Goal: Find specific page/section: Find specific page/section

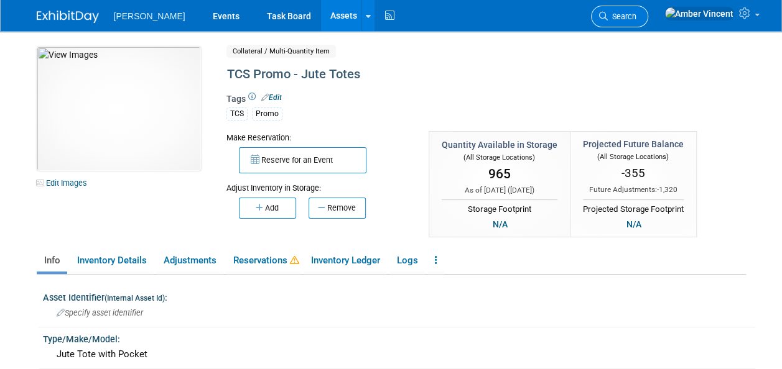
click at [648, 26] on link "Search" at bounding box center [619, 17] width 57 height 22
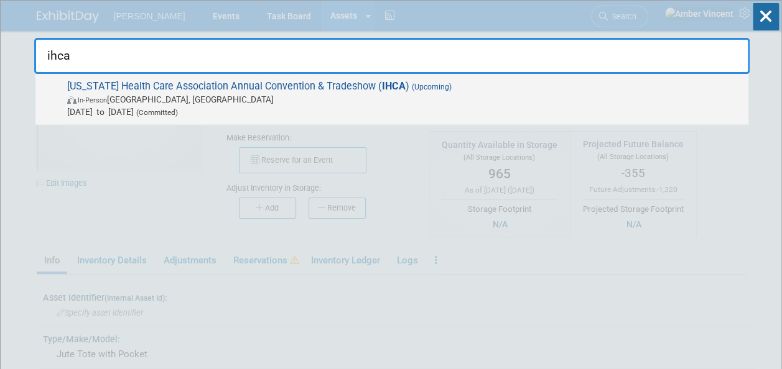
type input "ihca"
click at [430, 103] on span "In-Person Des Moines, IA" at bounding box center [404, 99] width 675 height 12
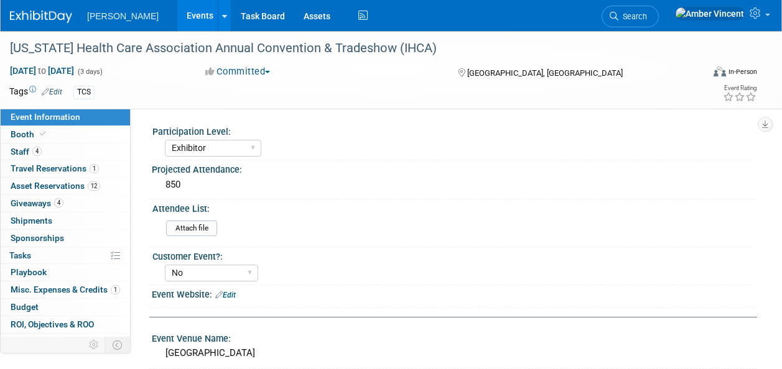
select select "Exhibitor"
select select "No"
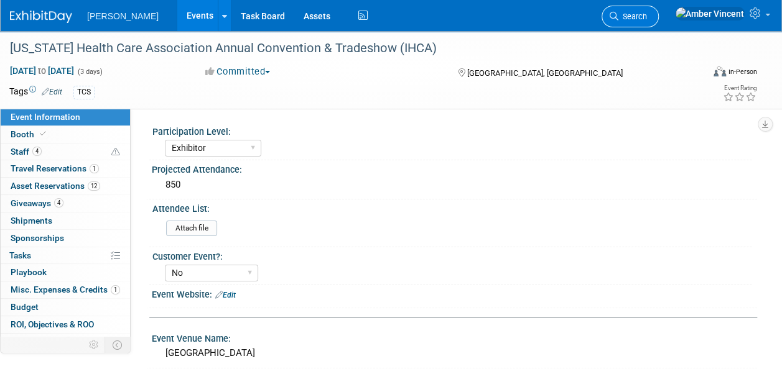
click at [659, 22] on link "Search" at bounding box center [629, 17] width 57 height 22
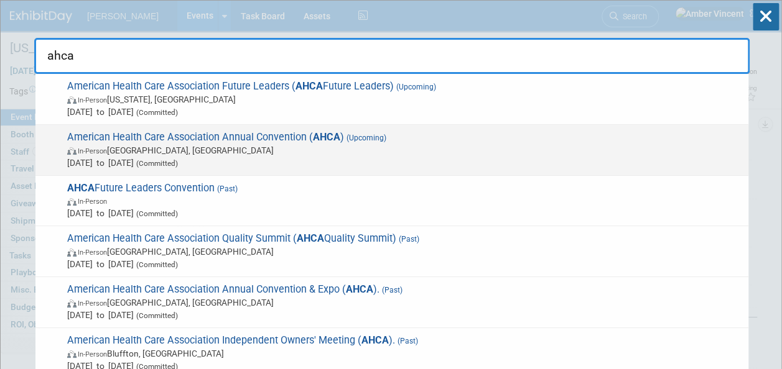
type input "ahca"
click at [325, 162] on span "[DATE] to [DATE] (Committed)" at bounding box center [404, 163] width 675 height 12
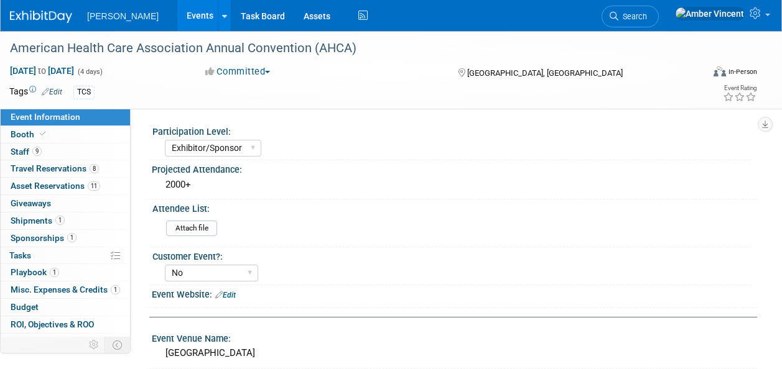
select select "Exhibitor/Sponsor"
select select "No"
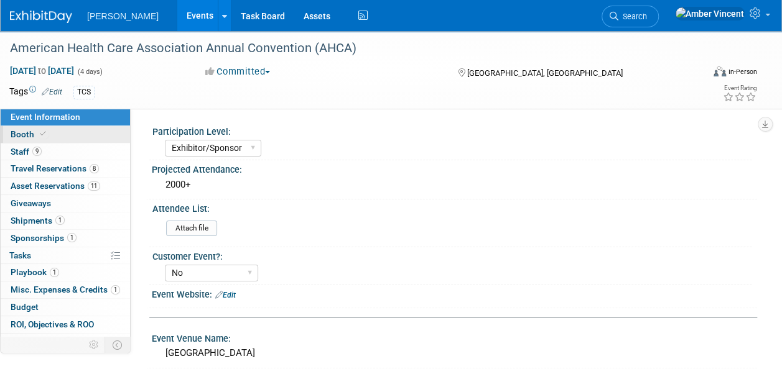
click at [42, 137] on icon at bounding box center [43, 134] width 6 height 7
